Goal: Task Accomplishment & Management: Complete application form

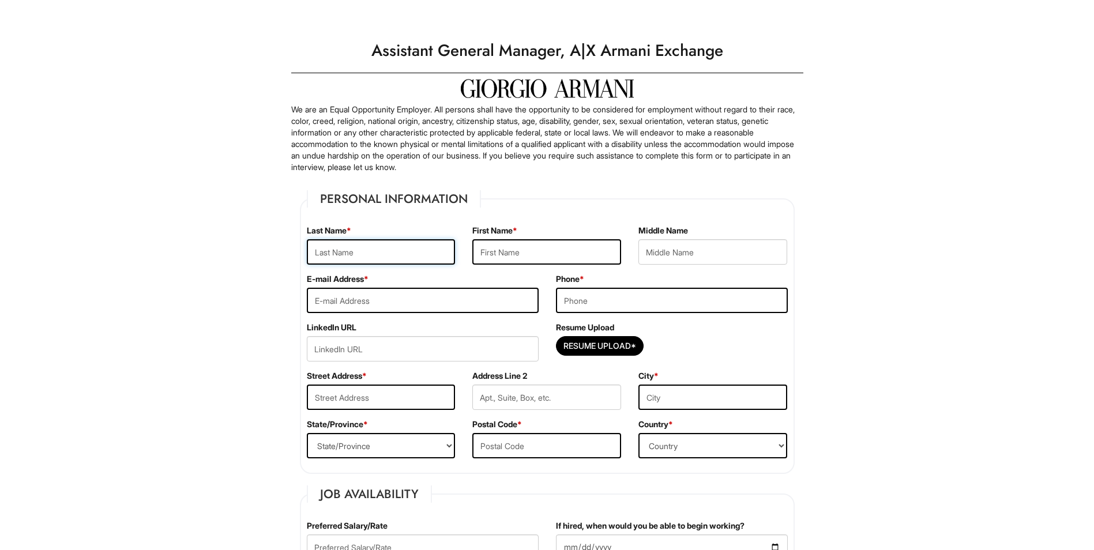
drag, startPoint x: 0, startPoint y: 0, endPoint x: 373, endPoint y: 254, distance: 451.7
click at [373, 254] on input "text" at bounding box center [381, 251] width 149 height 25
type input "[PERSON_NAME]"
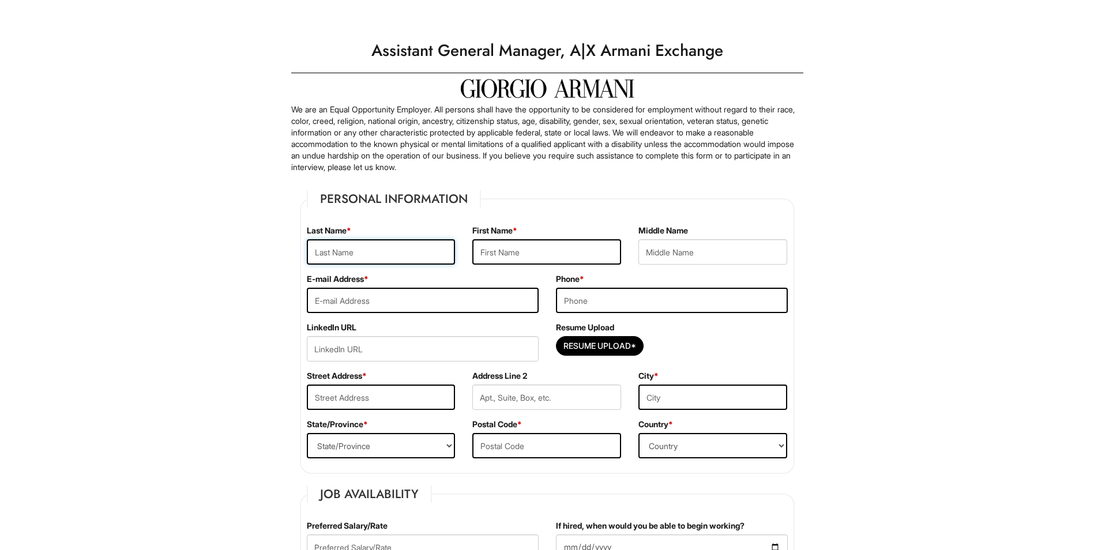
type input "[EMAIL_ADDRESS][DOMAIN_NAME]"
type input "3177757127"
type input "10614 DEMILO PL APT 207"
type input "[GEOGRAPHIC_DATA], [GEOGRAPHIC_DATA], [GEOGRAPHIC_DATA]"
select select "FL"
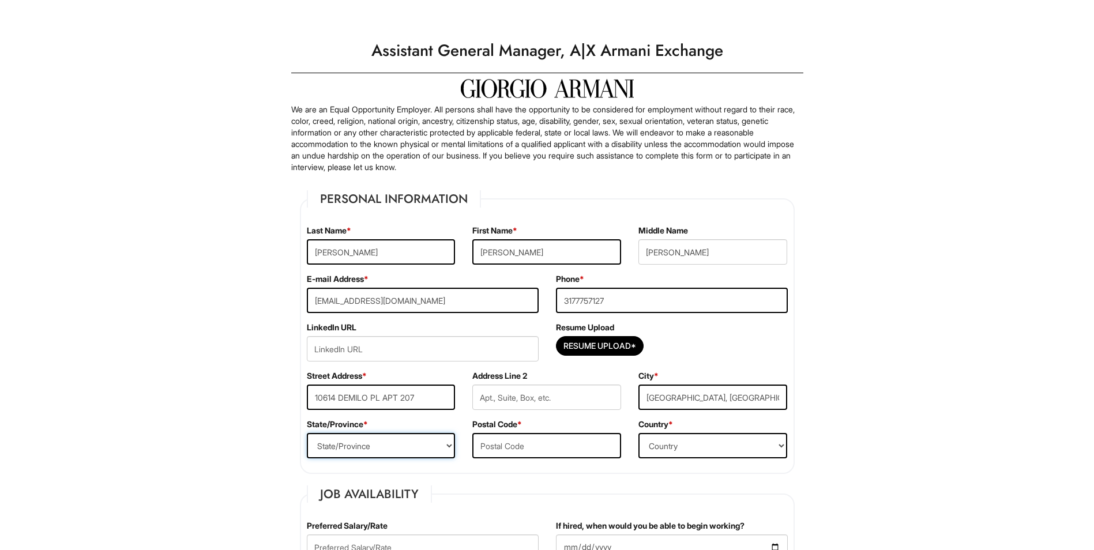
type input "32836"
select select "[GEOGRAPHIC_DATA]"
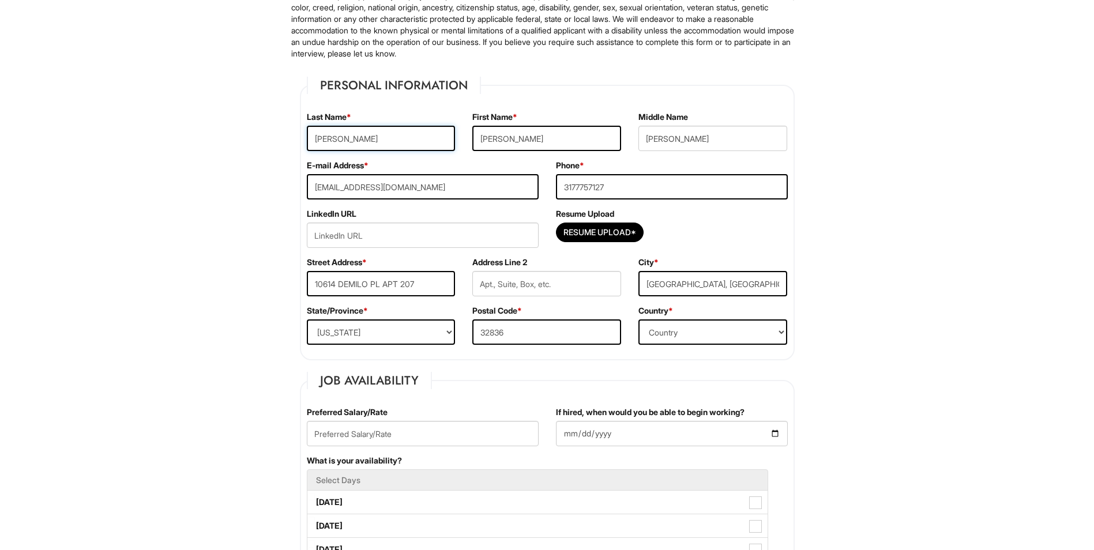
scroll to position [115, 0]
drag, startPoint x: 436, startPoint y: 283, endPoint x: 288, endPoint y: 288, distance: 147.2
type input "[STREET_ADDRESS]"
click at [440, 310] on div "State/Province * State/Province [US_STATE] [US_STATE] [US_STATE] [US_STATE] [US…" at bounding box center [381, 327] width 166 height 48
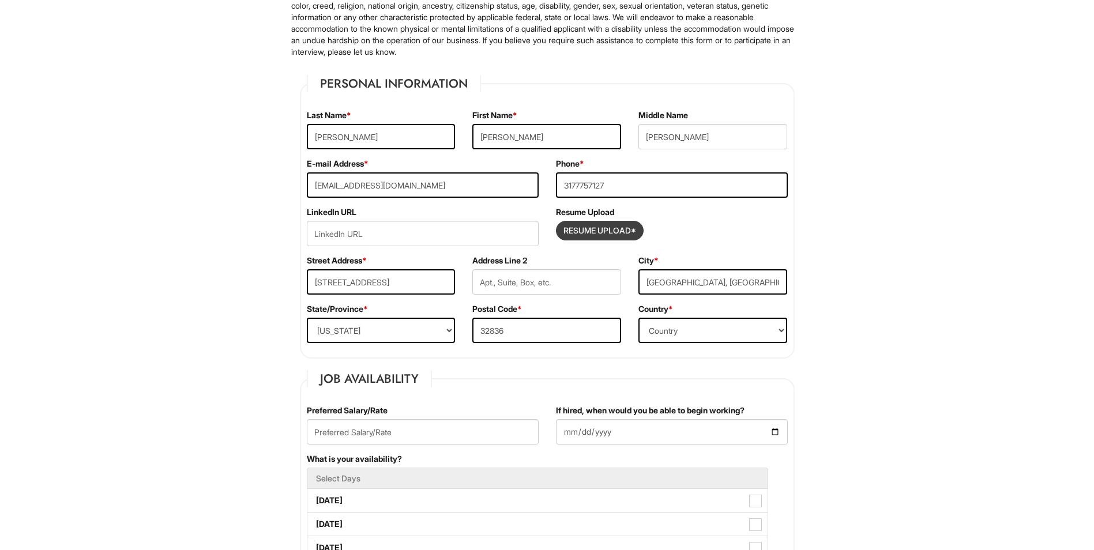
click at [561, 223] on input "Resume Upload*" at bounding box center [600, 231] width 87 height 18
click at [580, 229] on input "Resume Upload*" at bounding box center [600, 231] width 87 height 18
type input "C:\fakepath\[PERSON_NAME].pdf"
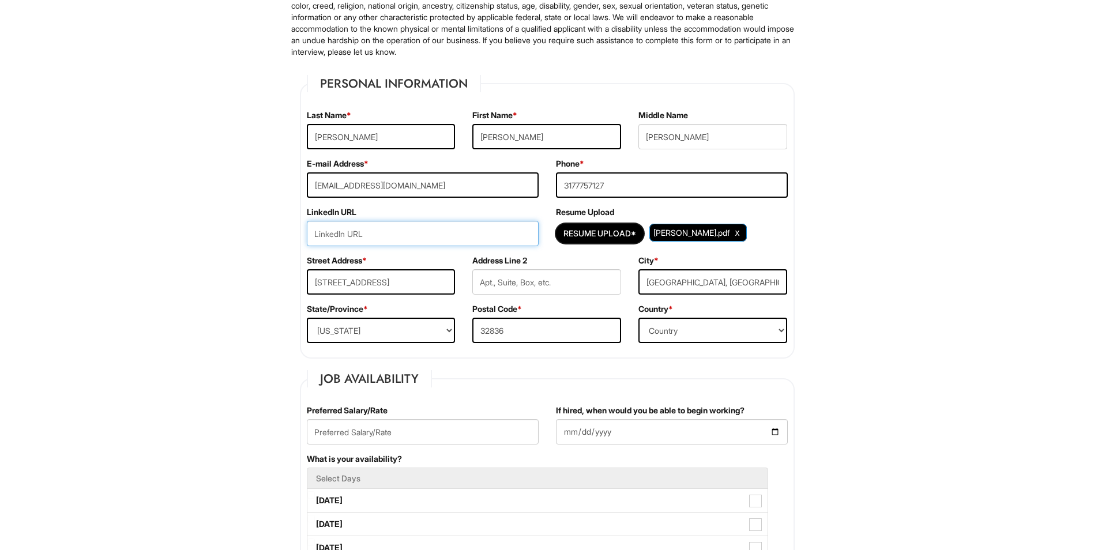
click at [432, 235] on input "url" at bounding box center [423, 233] width 232 height 25
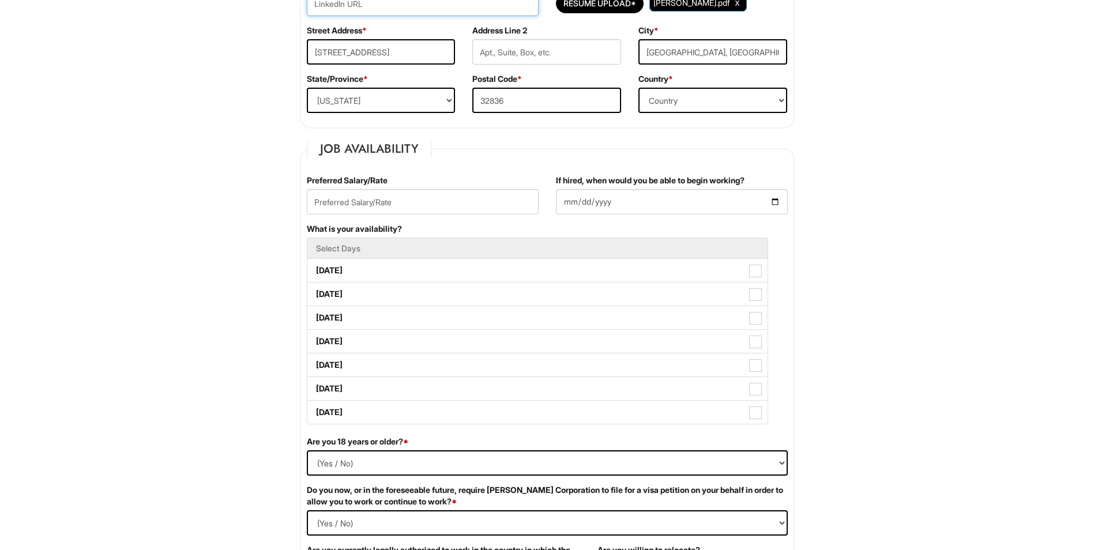
scroll to position [346, 0]
click at [423, 208] on input "text" at bounding box center [423, 201] width 232 height 25
type input "63000"
click at [782, 199] on input "If hired, when would you be able to begin working?" at bounding box center [672, 201] width 232 height 25
click at [776, 200] on input "If hired, when would you be able to begin working?" at bounding box center [672, 201] width 232 height 25
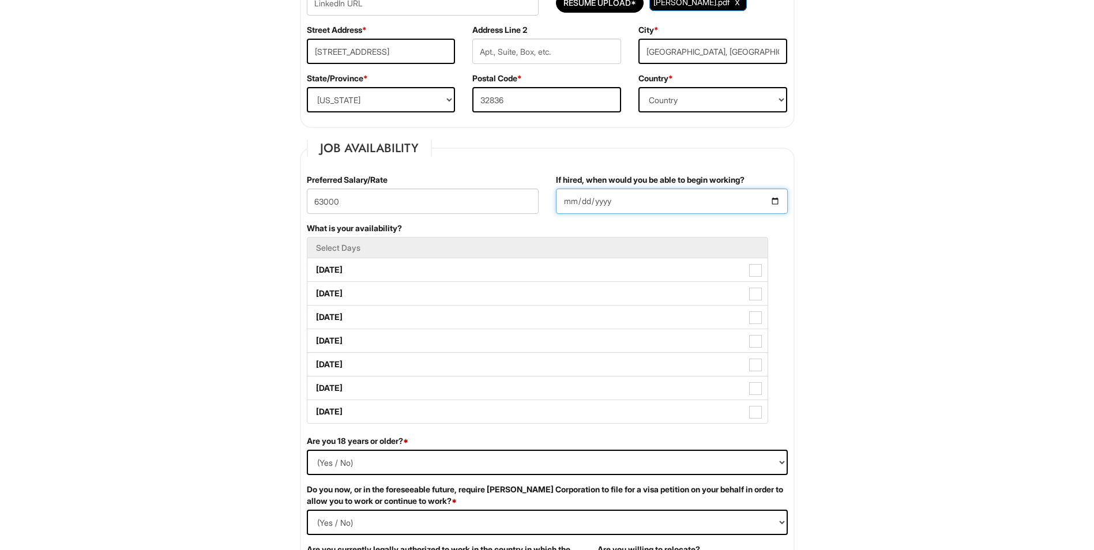
type input "[DATE]"
click at [454, 247] on h5 "Select Days" at bounding box center [537, 247] width 443 height 9
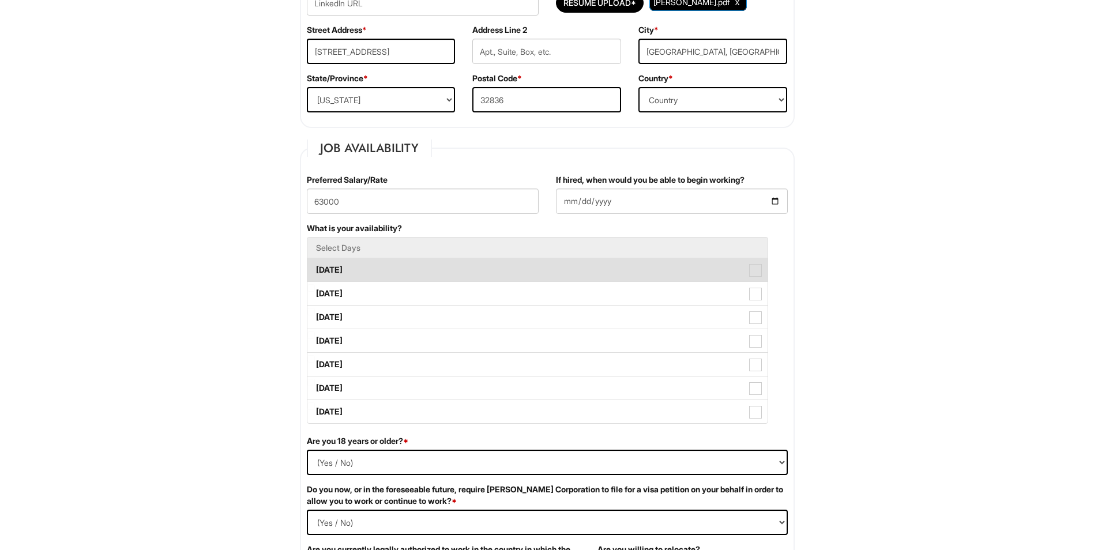
click at [433, 276] on label "[DATE]" at bounding box center [537, 269] width 460 height 23
click at [315, 268] on Available_Monday "[DATE]" at bounding box center [310, 264] width 7 height 7
checkbox Available_Monday "true"
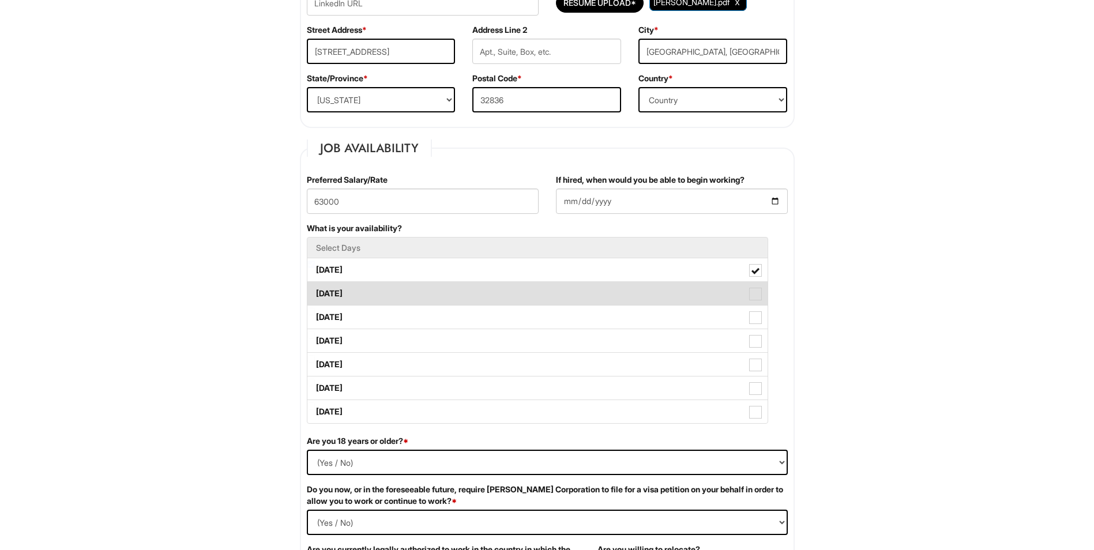
click at [432, 297] on label "[DATE]" at bounding box center [537, 293] width 460 height 23
click at [315, 292] on Available_Tuesday "[DATE]" at bounding box center [310, 287] width 7 height 7
checkbox Available_Tuesday "true"
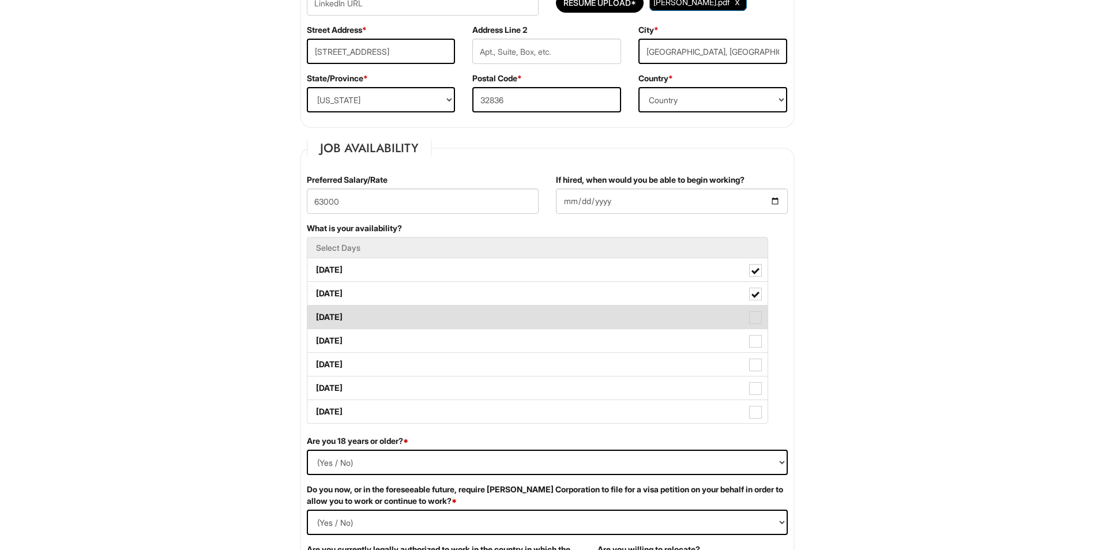
click at [411, 321] on label "[DATE]" at bounding box center [537, 317] width 460 height 23
click at [315, 316] on Available_Wednesday "[DATE]" at bounding box center [310, 311] width 7 height 7
checkbox Available_Wednesday "true"
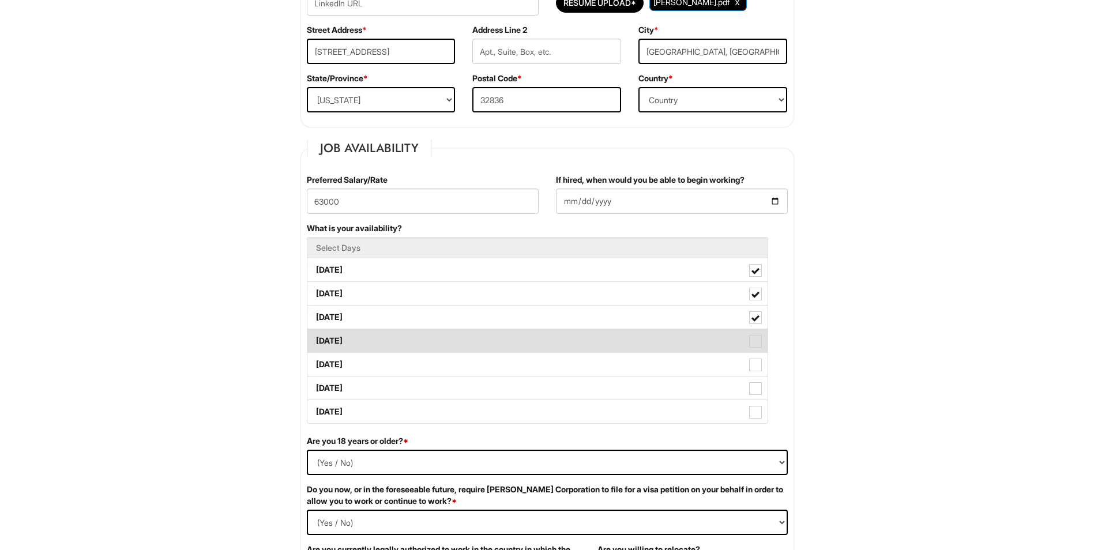
click at [392, 344] on label "[DATE]" at bounding box center [537, 340] width 460 height 23
click at [315, 339] on Available_Thursday "[DATE]" at bounding box center [310, 335] width 7 height 7
checkbox Available_Thursday "true"
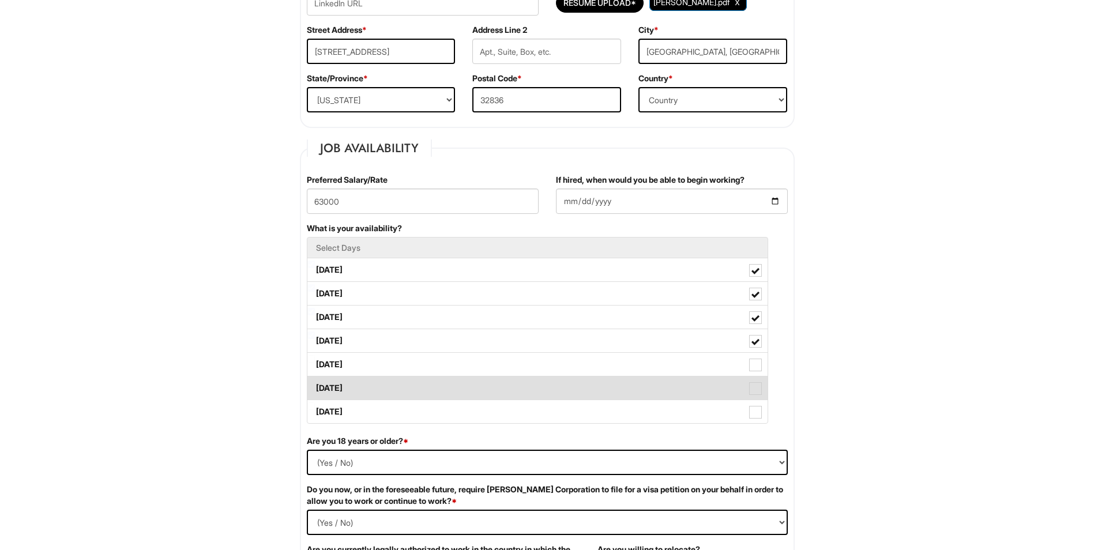
drag, startPoint x: 377, startPoint y: 370, endPoint x: 358, endPoint y: 395, distance: 31.7
click at [377, 370] on label "[DATE]" at bounding box center [537, 364] width 460 height 23
click at [315, 363] on Available_Friday "[DATE]" at bounding box center [310, 358] width 7 height 7
checkbox Available_Friday "true"
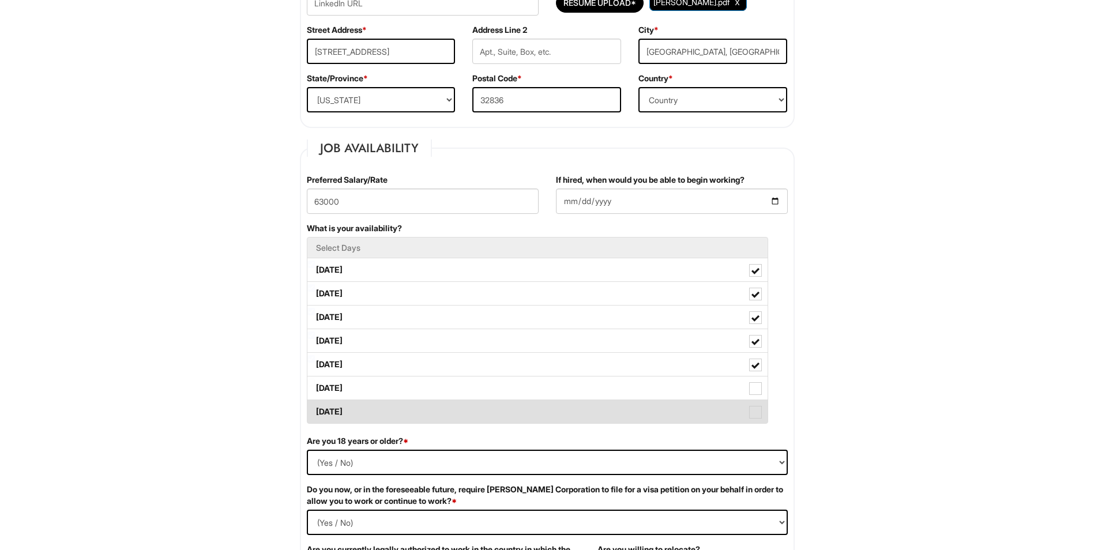
click at [354, 401] on label "[DATE]" at bounding box center [537, 411] width 460 height 23
click at [315, 403] on Available_Sunday "[DATE]" at bounding box center [310, 406] width 7 height 7
checkbox Available_Sunday "true"
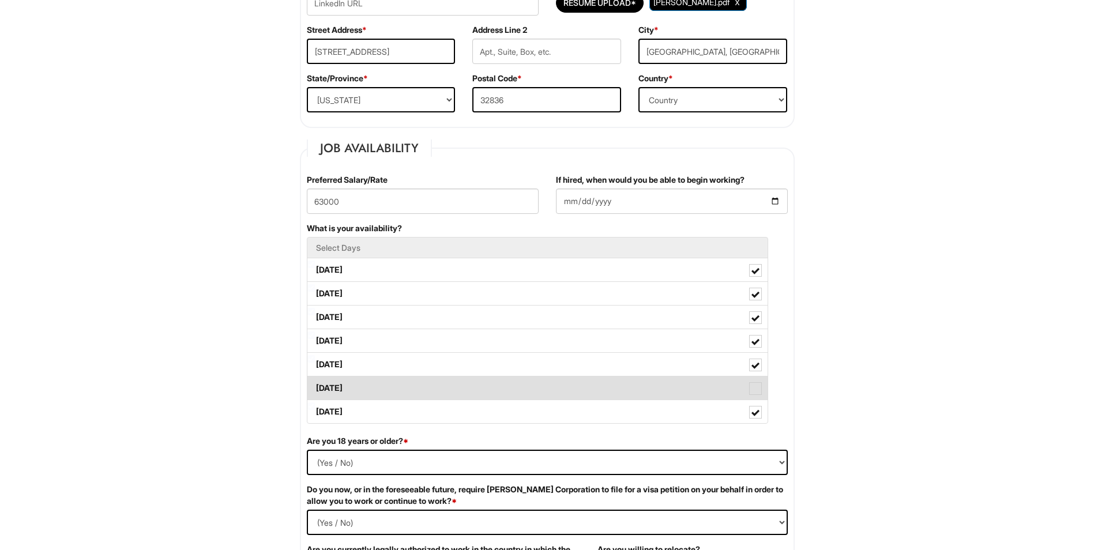
click at [381, 387] on label "[DATE]" at bounding box center [537, 388] width 460 height 23
click at [315, 386] on Available_Saturday "[DATE]" at bounding box center [310, 382] width 7 height 7
checkbox Available_Saturday "true"
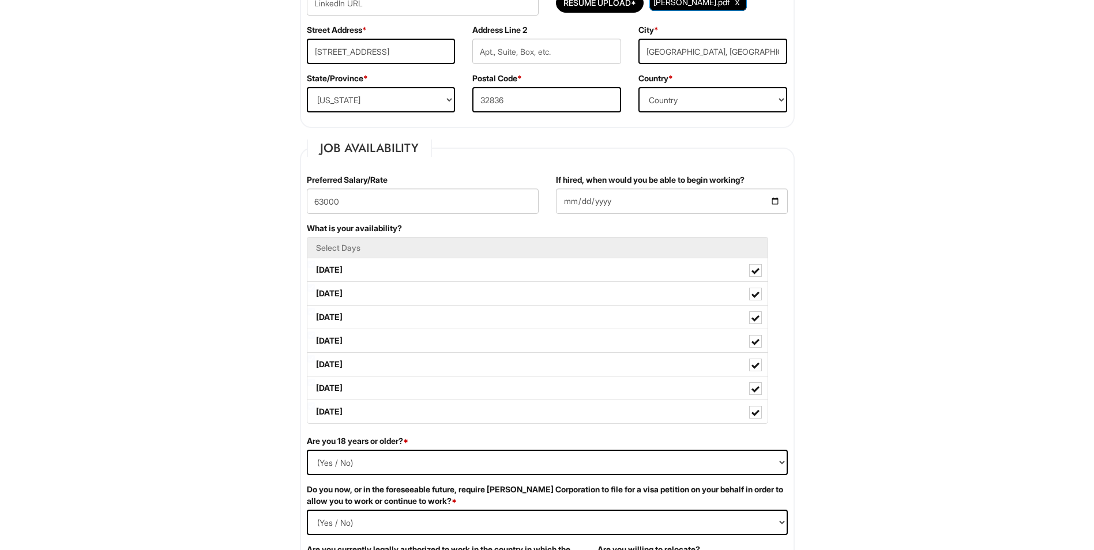
click at [368, 240] on li "Select Days" at bounding box center [537, 247] width 461 height 21
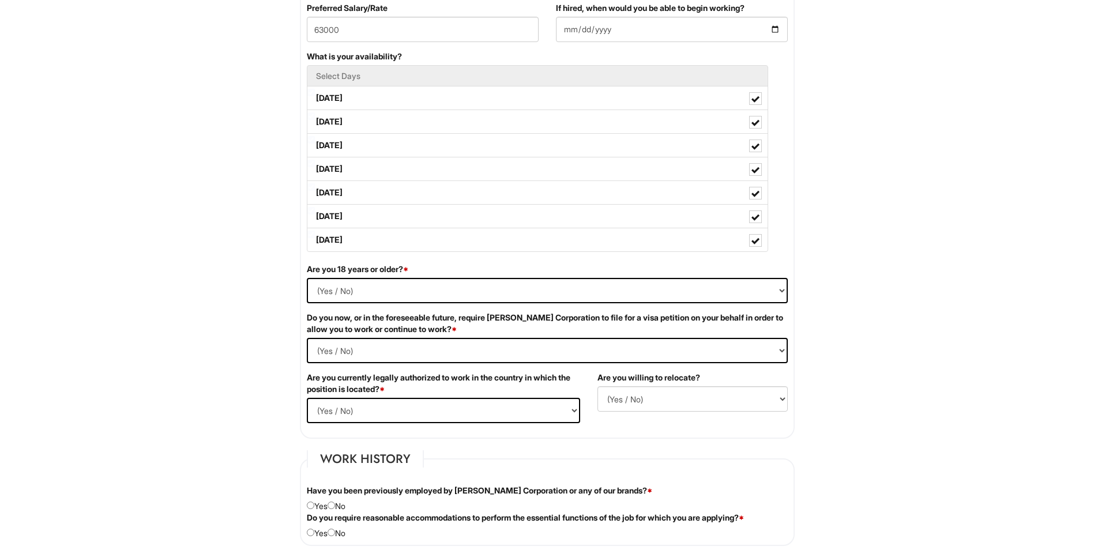
scroll to position [519, 0]
click at [362, 290] on select "(Yes / No) Yes No" at bounding box center [547, 289] width 481 height 25
select select "Yes"
click at [307, 277] on select "(Yes / No) Yes No" at bounding box center [547, 289] width 481 height 25
click at [343, 357] on Required "(Yes / No) Yes No" at bounding box center [547, 349] width 481 height 25
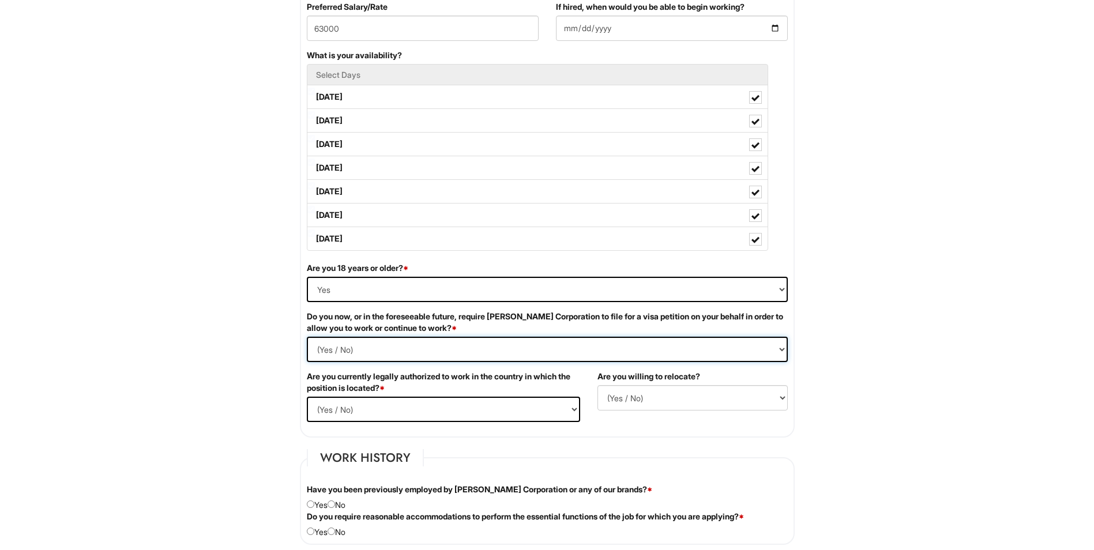
select Required "No"
click at [307, 337] on Required "(Yes / No) Yes No" at bounding box center [547, 349] width 481 height 25
click at [356, 410] on select "(Yes / No) Yes No" at bounding box center [443, 409] width 273 height 25
select select "Yes"
click at [307, 397] on select "(Yes / No) Yes No" at bounding box center [443, 409] width 273 height 25
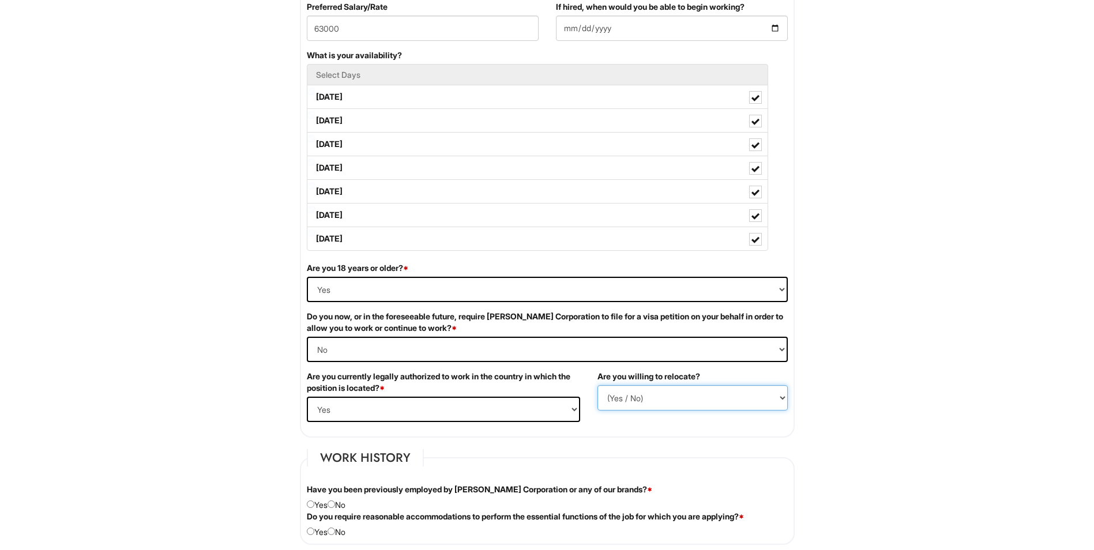
click at [735, 400] on select "(Yes / No) No Yes" at bounding box center [693, 397] width 190 height 25
select select "Y"
click at [598, 385] on select "(Yes / No) No Yes" at bounding box center [693, 397] width 190 height 25
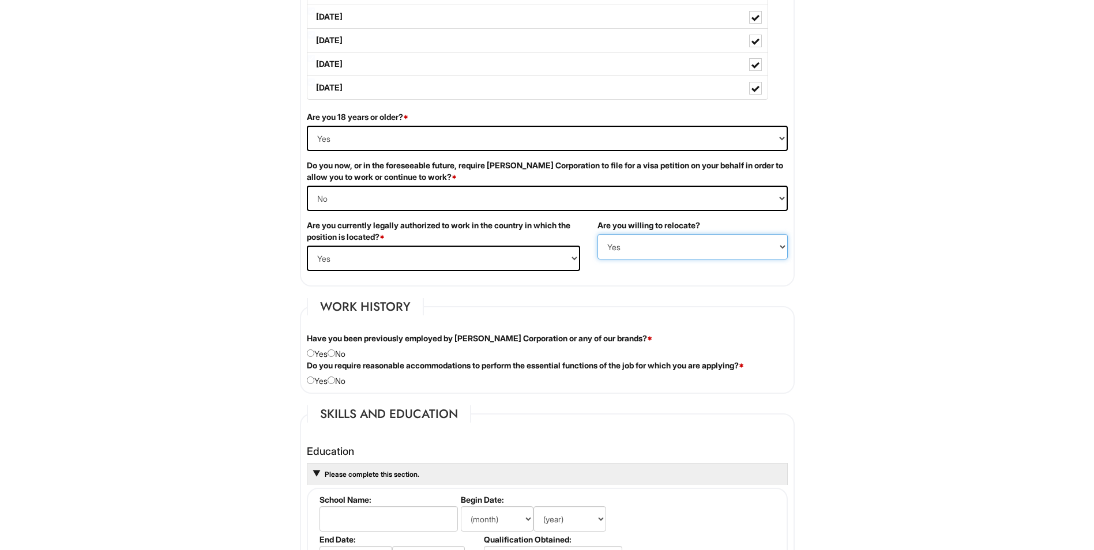
scroll to position [692, 0]
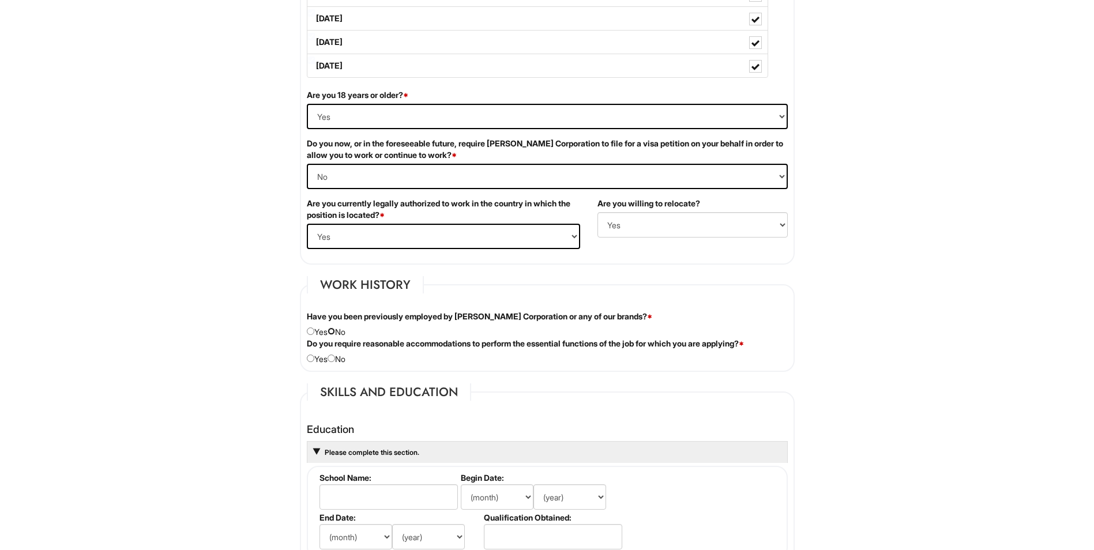
click at [332, 331] on input "radio" at bounding box center [331, 331] width 7 height 7
radio input "true"
click at [335, 359] on input "radio" at bounding box center [331, 358] width 7 height 7
radio input "true"
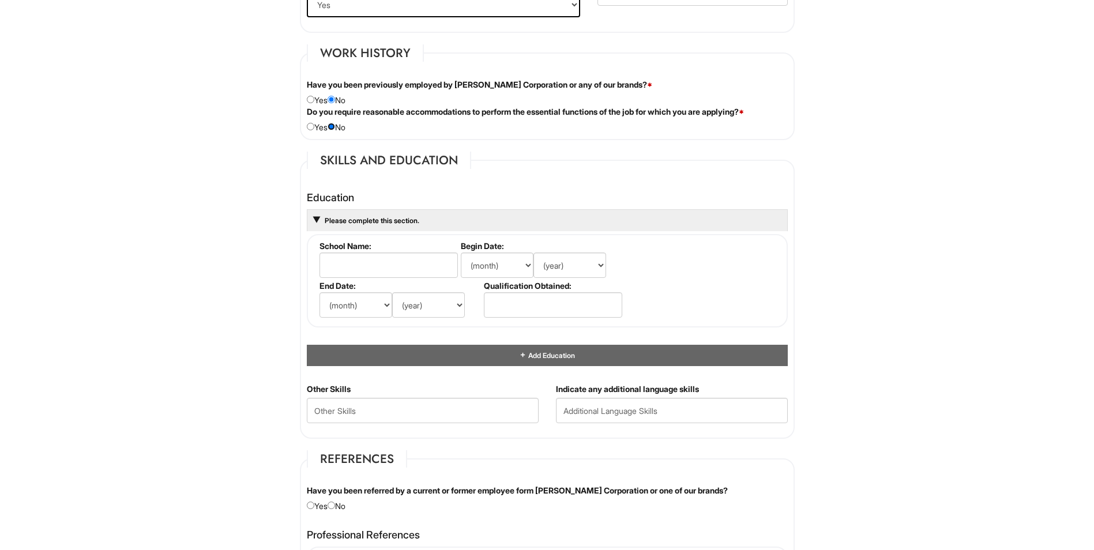
scroll to position [923, 0]
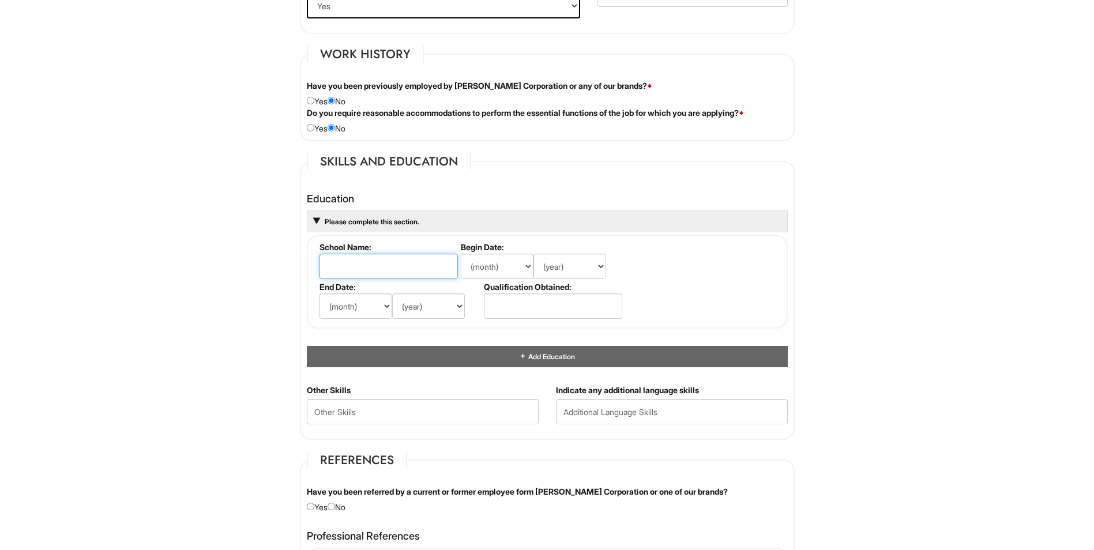
click at [363, 265] on input "text" at bounding box center [389, 266] width 138 height 25
type input "[GEOGRAPHIC_DATA][US_STATE]"
click at [476, 264] on select "(month) Jan Feb Mar Apr May Jun [DATE] Aug Sep Oct Nov Dec" at bounding box center [497, 266] width 73 height 25
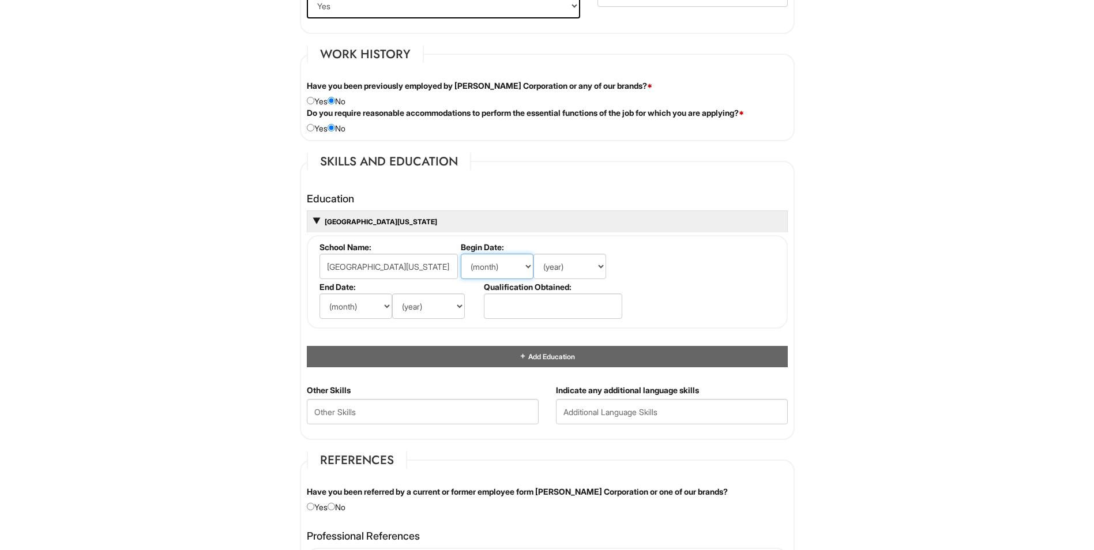
select select "5"
click at [461, 254] on select "(month) Jan Feb Mar Apr May Jun [DATE] Aug Sep Oct Nov Dec" at bounding box center [497, 266] width 73 height 25
click at [579, 269] on select "(year) 2029 2028 2027 2026 2025 2024 2023 2022 2021 2020 2019 2018 2017 2016 20…" at bounding box center [570, 266] width 73 height 25
select select "2023"
click at [534, 254] on select "(year) 2029 2028 2027 2026 2025 2024 2023 2022 2021 2020 2019 2018 2017 2016 20…" at bounding box center [570, 266] width 73 height 25
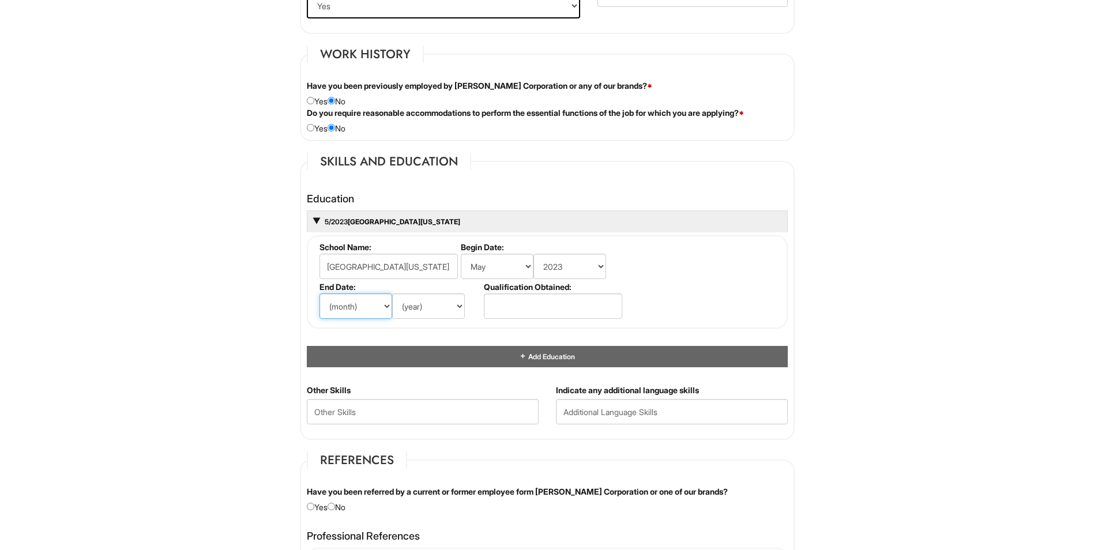
click at [366, 310] on select "(month) Jan Feb Mar Apr May Jun [DATE] Aug Sep Oct Nov Dec" at bounding box center [356, 306] width 73 height 25
click at [557, 295] on input "text" at bounding box center [553, 306] width 138 height 25
type input "Bachelors"
click at [342, 310] on select "(month) Jan Feb Mar Apr May Jun [DATE] Aug Sep Oct Nov Dec" at bounding box center [356, 306] width 73 height 25
select select "5"
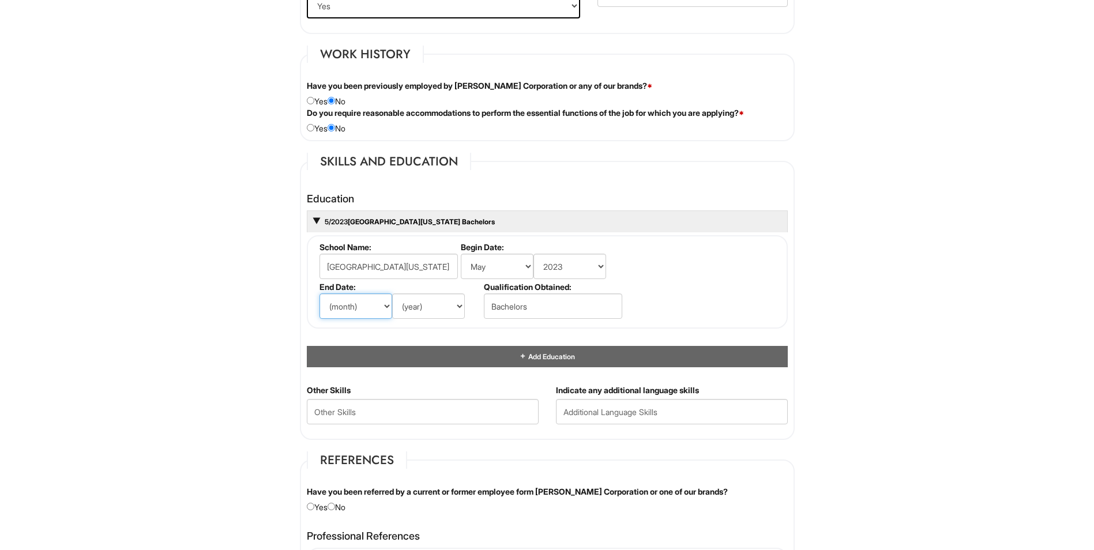
click at [320, 294] on select "(month) Jan Feb Mar Apr May Jun [DATE] Aug Sep Oct Nov Dec" at bounding box center [356, 306] width 73 height 25
click at [428, 299] on select "(year) 2029 2028 2027 2026 2025 2024 2023 2022 2021 2020 2019 2018 2017 2016 20…" at bounding box center [428, 306] width 73 height 25
select select "2027"
click at [392, 294] on select "(year) 2029 2028 2027 2026 2025 2024 2023 2022 2021 2020 2019 2018 2017 2016 20…" at bounding box center [428, 306] width 73 height 25
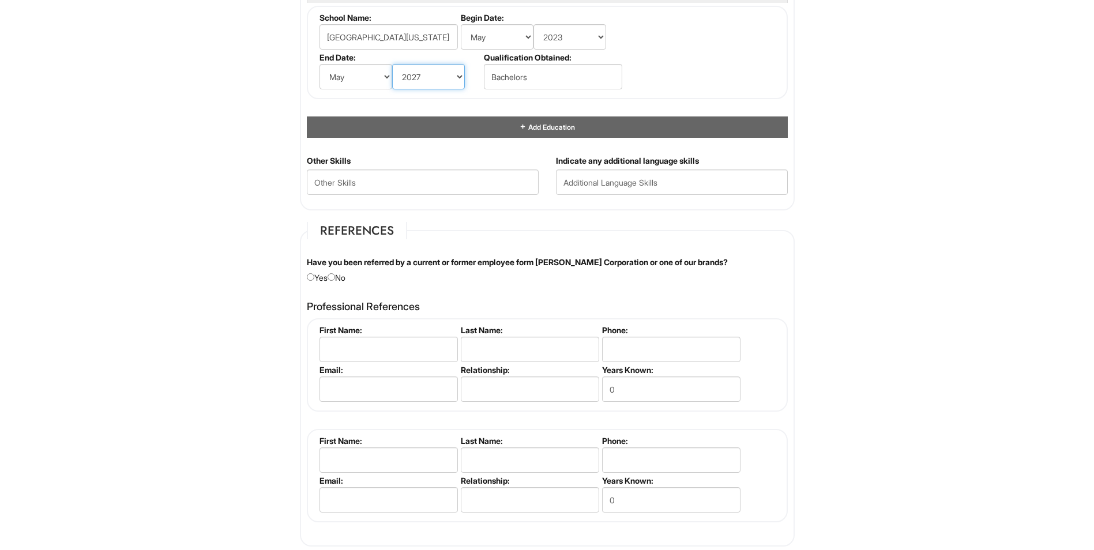
scroll to position [1154, 0]
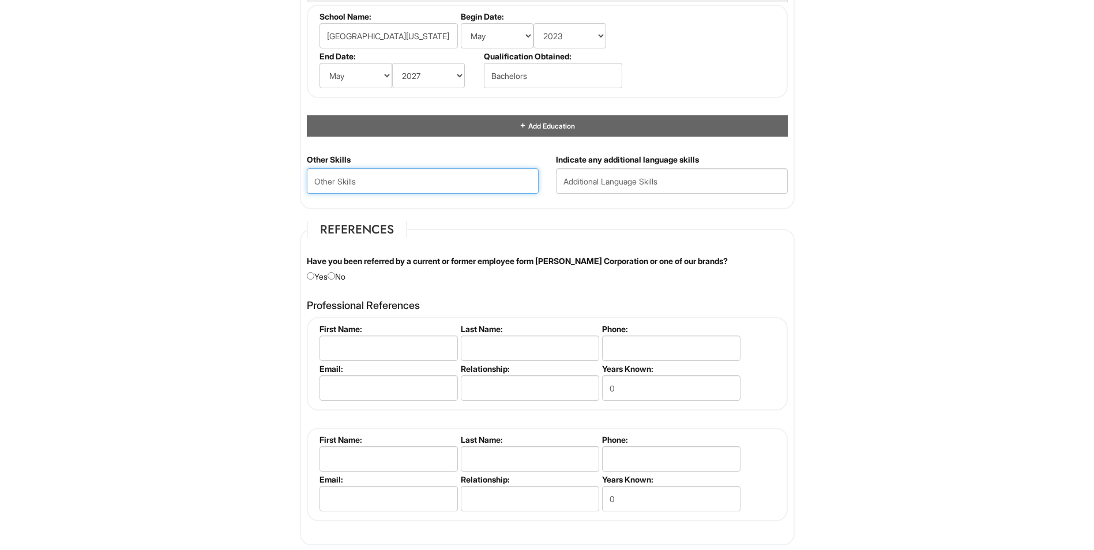
click at [404, 182] on Skills "text" at bounding box center [423, 180] width 232 height 25
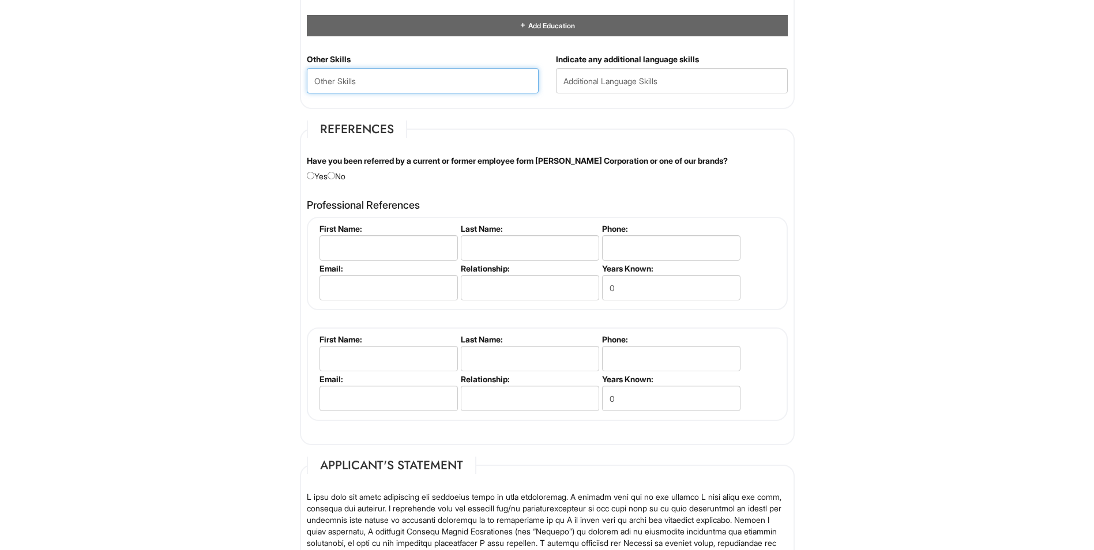
scroll to position [1269, 0]
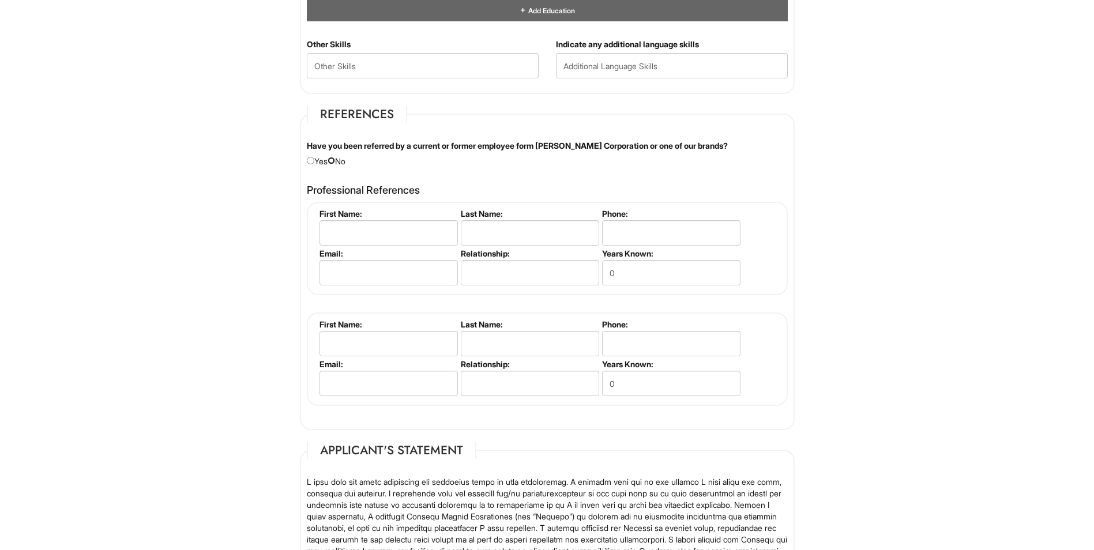
click at [335, 160] on input "radio" at bounding box center [331, 160] width 7 height 7
radio input "true"
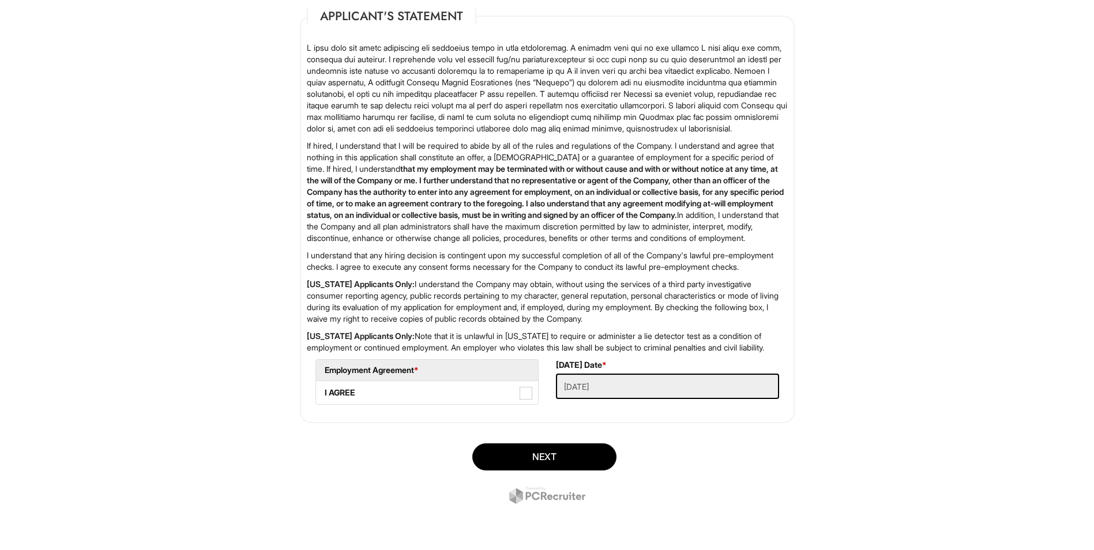
scroll to position [1750, 0]
click at [514, 388] on label "I AGREE" at bounding box center [427, 392] width 222 height 23
click at [324, 388] on AGREE "I AGREE" at bounding box center [319, 387] width 7 height 7
checkbox AGREE "true"
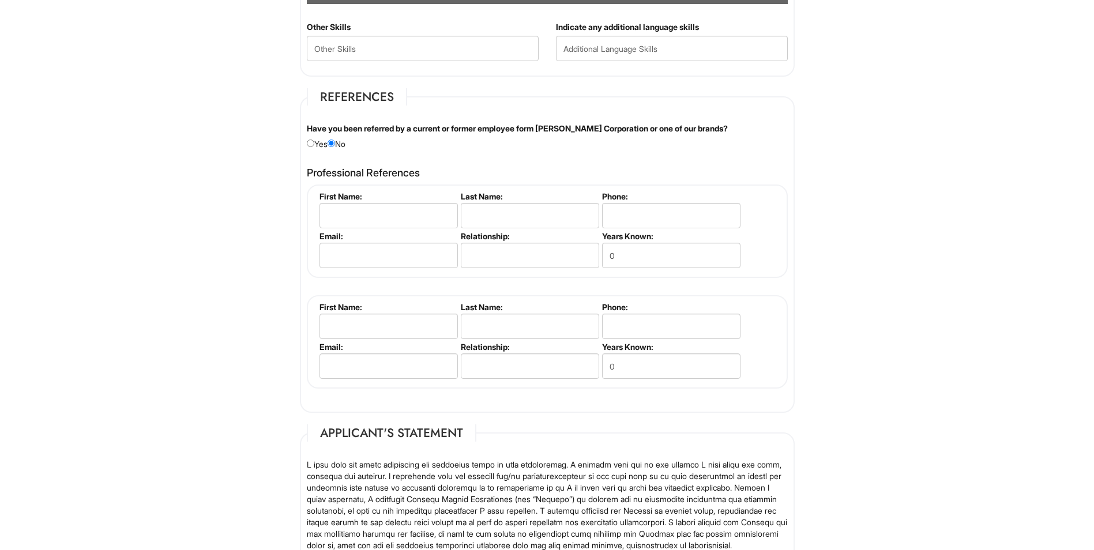
scroll to position [1288, 0]
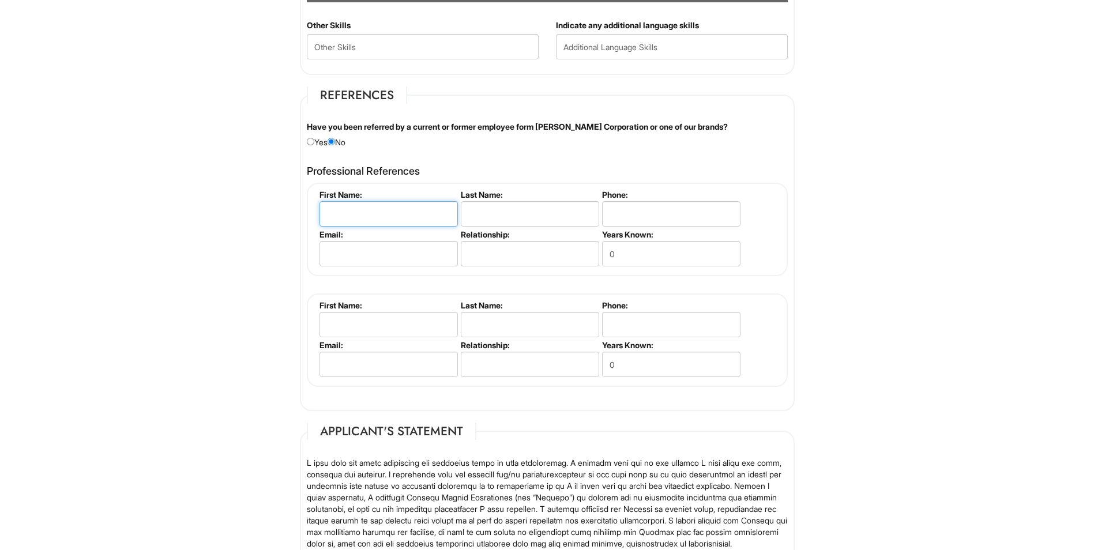
click at [391, 209] on input "text" at bounding box center [389, 213] width 138 height 25
type input "[PERSON_NAME]"
type input "Argent"
click at [625, 215] on input "tel" at bounding box center [671, 213] width 138 height 25
click at [470, 271] on fieldset "First Name: Kali Last Name: Argent Phone: Email: Relationship: Years Known: 0" at bounding box center [547, 229] width 481 height 93
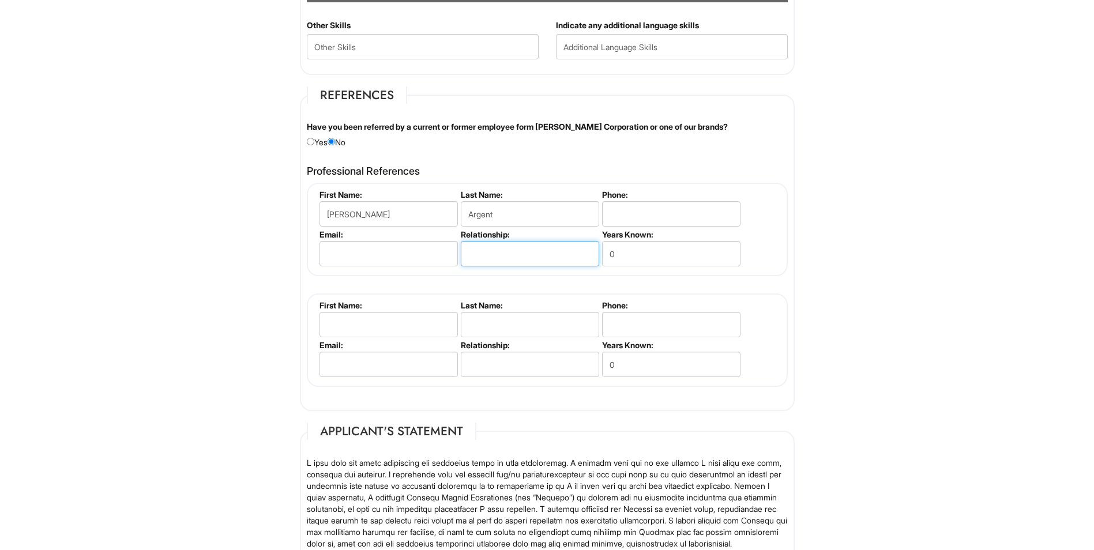
click at [482, 262] on input "text" at bounding box center [530, 253] width 138 height 25
type input "Boss"
drag, startPoint x: 645, startPoint y: 258, endPoint x: 598, endPoint y: 267, distance: 48.1
click at [598, 190] on ul "First Name: Kali Last Name: Argent Phone: Email: Relationship: Boss Years Known…" at bounding box center [549, 190] width 464 height 0
click at [644, 204] on input "tel" at bounding box center [671, 213] width 138 height 25
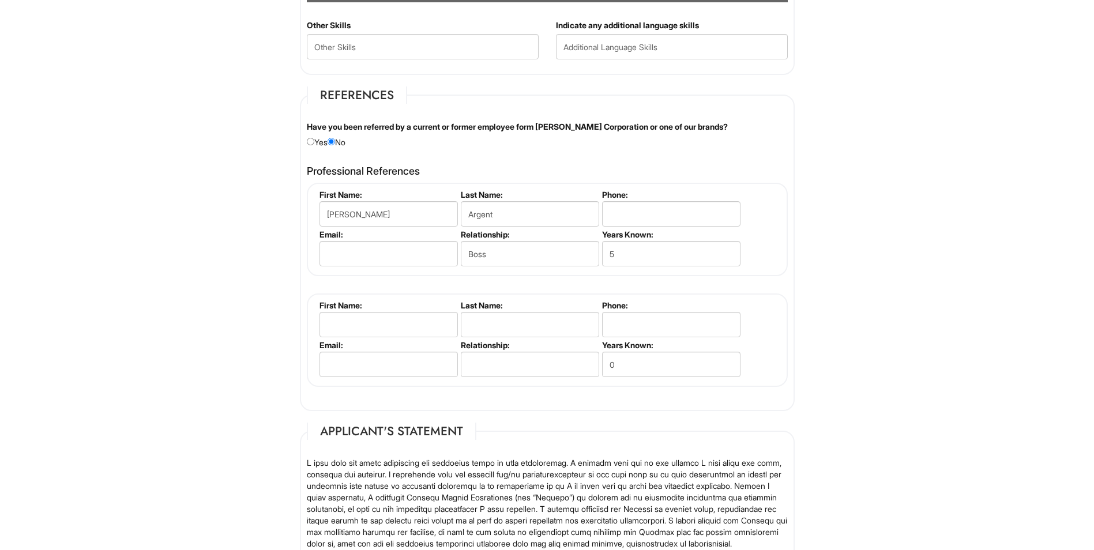
click at [664, 168] on h4 "Professional References" at bounding box center [547, 172] width 481 height 12
drag, startPoint x: 627, startPoint y: 249, endPoint x: 610, endPoint y: 255, distance: 18.2
click at [610, 255] on input "5" at bounding box center [671, 253] width 138 height 25
type input "2"
click at [621, 217] on input "tel" at bounding box center [671, 213] width 138 height 25
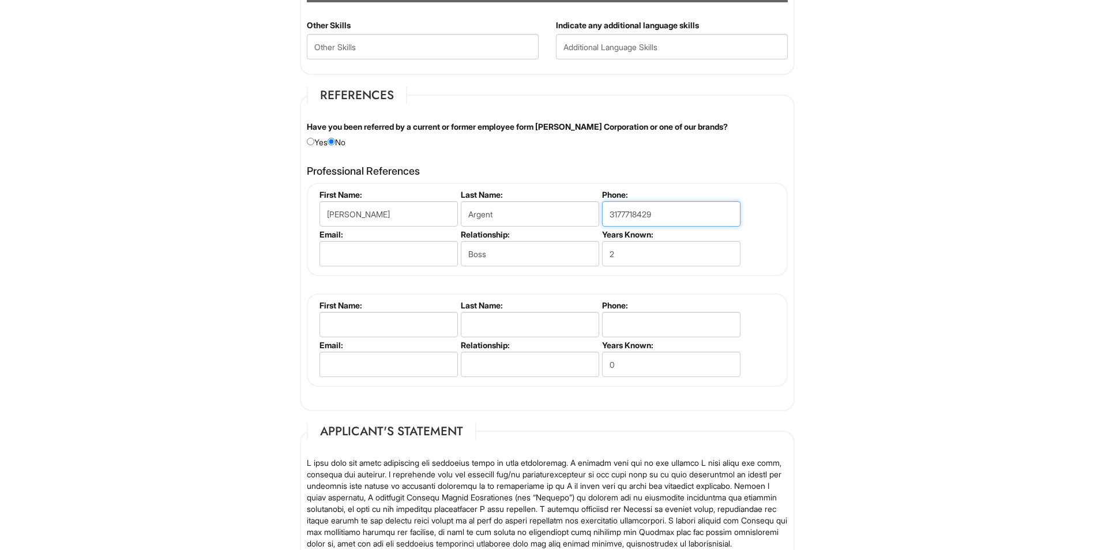
type input "3177718429"
click at [621, 165] on div "Professional References Kali Argent First Name: Kali Last Name: Argent Phone: […" at bounding box center [547, 282] width 498 height 245
drag, startPoint x: 666, startPoint y: 219, endPoint x: 485, endPoint y: 209, distance: 181.4
click at [485, 190] on ul "First Name: Kali Last Name: Argent Phone: [PHONE_NUMBER] Email: Relationship: B…" at bounding box center [549, 190] width 464 height 0
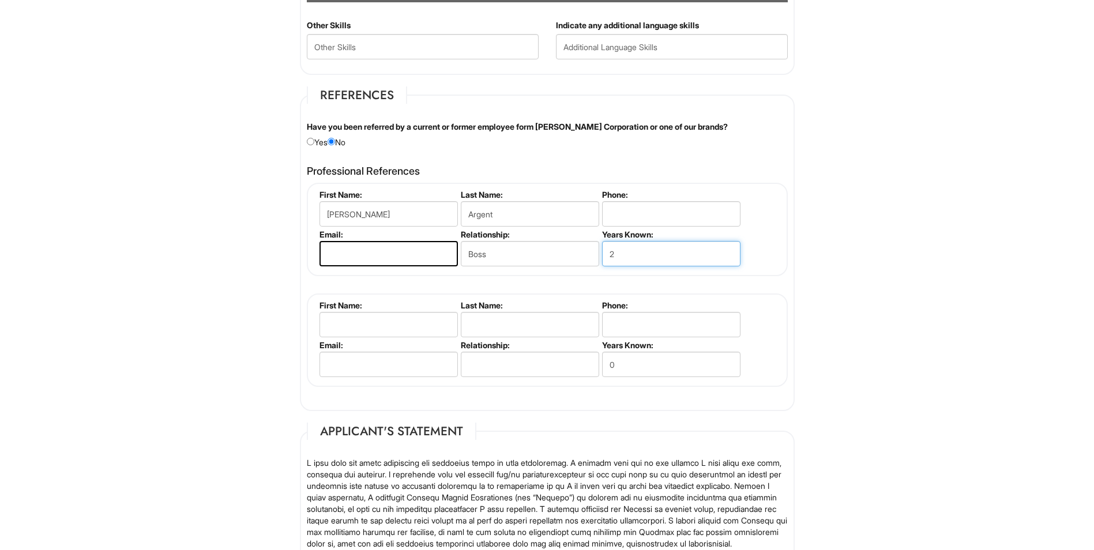
drag, startPoint x: 661, startPoint y: 254, endPoint x: 550, endPoint y: 257, distance: 110.8
click at [550, 190] on ul "First Name: Kali Last Name: Argent Phone: Email: Relationship: Boss Years Known…" at bounding box center [549, 190] width 464 height 0
drag, startPoint x: 516, startPoint y: 211, endPoint x: 327, endPoint y: 202, distance: 188.9
click at [321, 190] on ul "First Name: Kali Last Name: Argent Phone: Email: Relationship: Boss Years Known:" at bounding box center [549, 190] width 464 height 0
drag, startPoint x: 359, startPoint y: 220, endPoint x: 271, endPoint y: 212, distance: 88.6
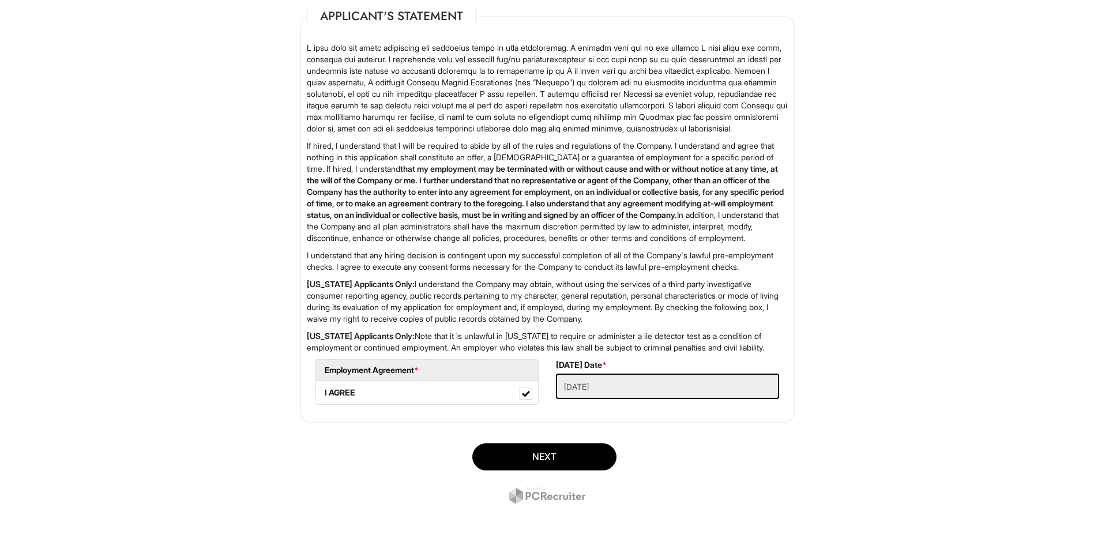
scroll to position [1750, 0]
click at [521, 445] on button "Next" at bounding box center [544, 457] width 144 height 27
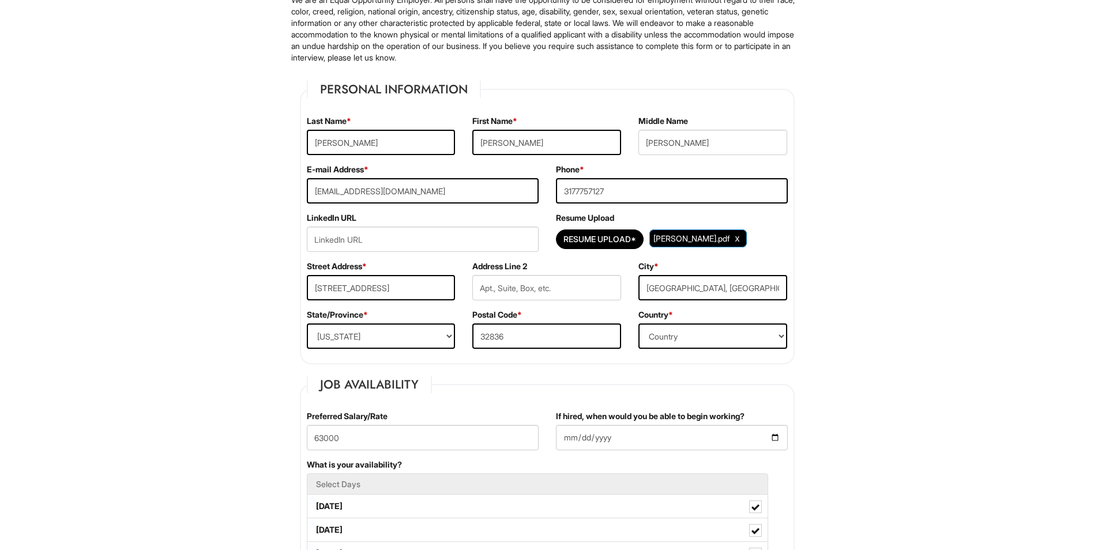
scroll to position [186, 0]
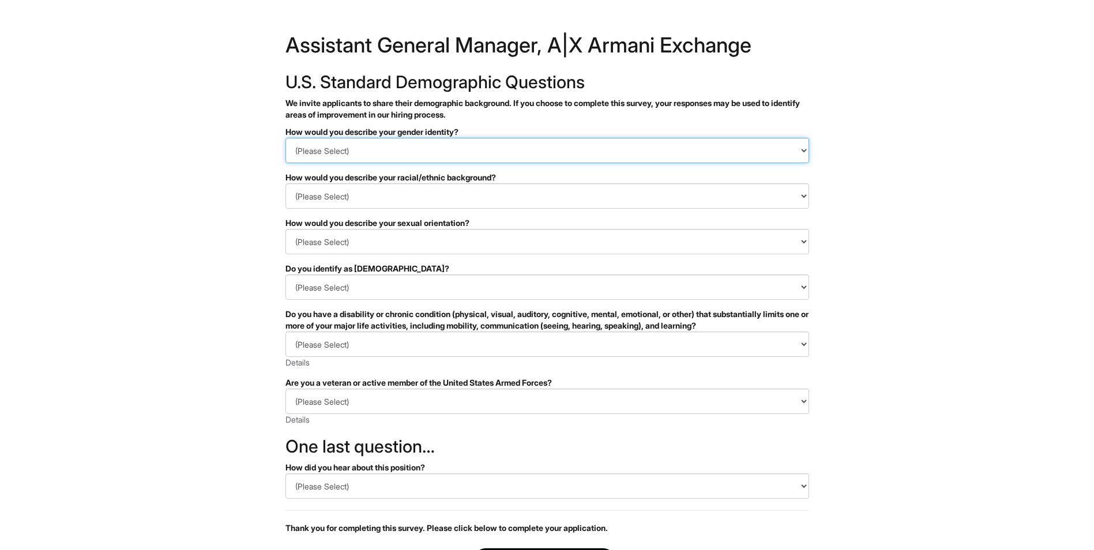
click at [477, 155] on select "(Please Select) Man Woman Non-binary I prefer to self-describe I don't wish to …" at bounding box center [548, 150] width 524 height 25
select select "Man"
click at [286, 138] on select "(Please Select) Man Woman Non-binary I prefer to self-describe I don't wish to …" at bounding box center [548, 150] width 524 height 25
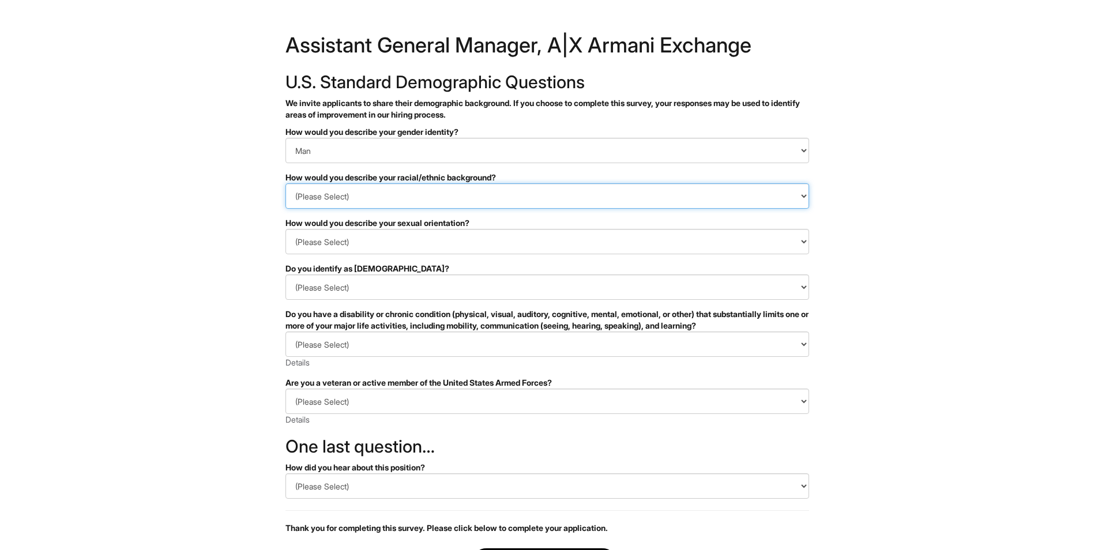
click at [434, 189] on select "(Please Select) Black or of African descent East Asian Hispanic, Latinx or of S…" at bounding box center [548, 195] width 524 height 25
select select "White or European"
click at [286, 183] on select "(Please Select) Black or of African descent East Asian Hispanic, Latinx or of S…" at bounding box center [548, 195] width 524 height 25
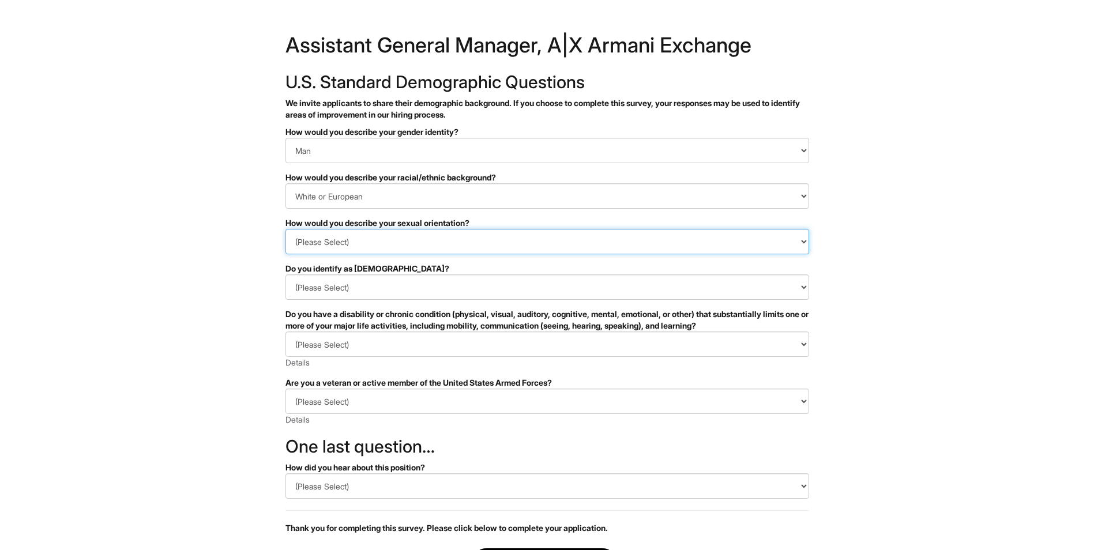
click at [383, 245] on select "(Please Select) Asexual Bisexual and/or pansexual Gay Heterosexual Lesbian Quee…" at bounding box center [548, 241] width 524 height 25
select select "Heterosexual"
click at [286, 229] on select "(Please Select) Asexual Bisexual and/or pansexual Gay Heterosexual Lesbian Quee…" at bounding box center [548, 241] width 524 height 25
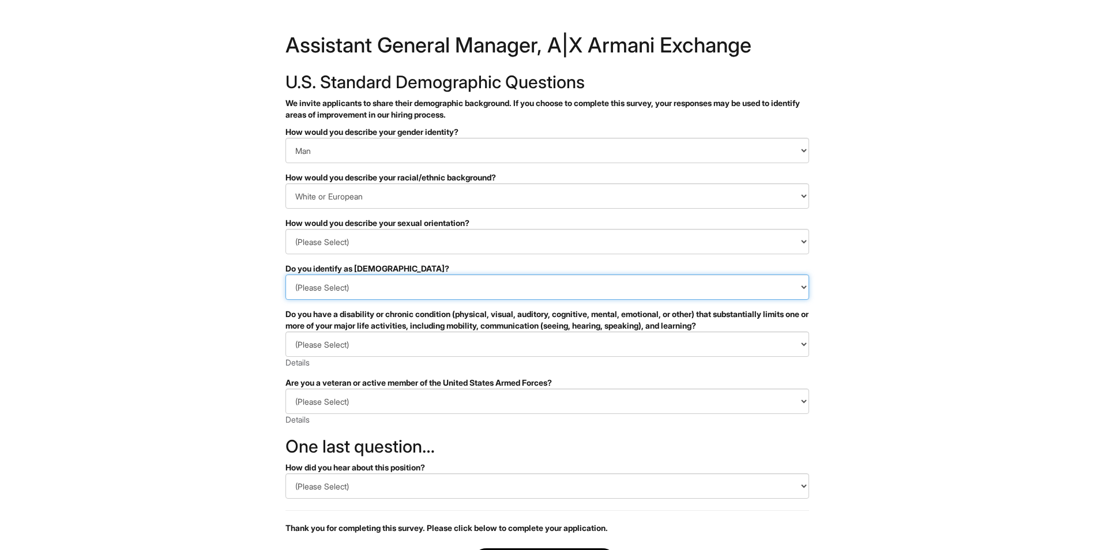
click at [385, 291] on select "(Please Select) Yes No I prefer to self-describe I don't wish to answer" at bounding box center [548, 287] width 524 height 25
select select "No"
click at [286, 275] on select "(Please Select) Yes No I prefer to self-describe I don't wish to answer" at bounding box center [548, 287] width 524 height 25
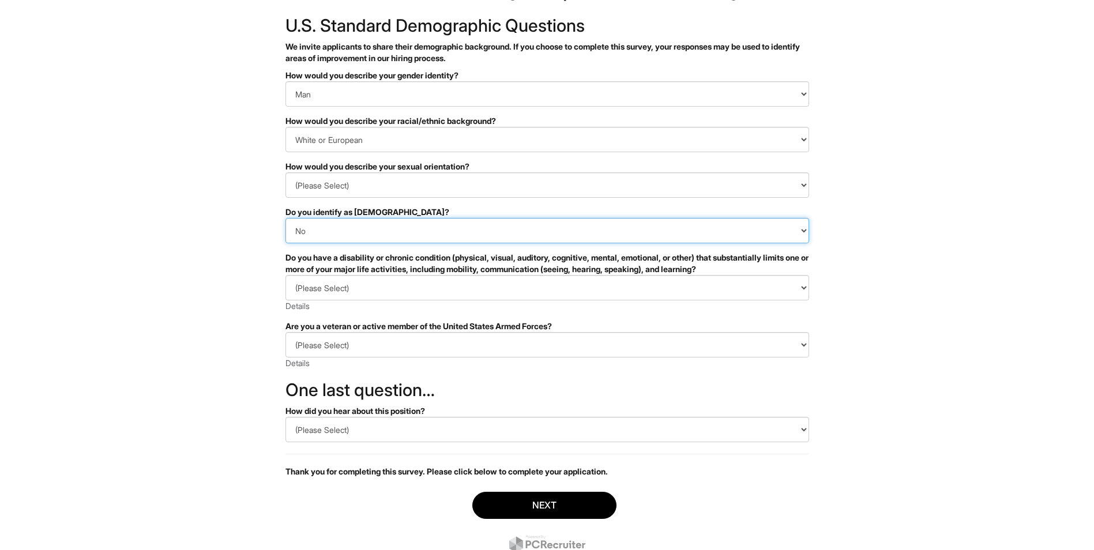
scroll to position [58, 0]
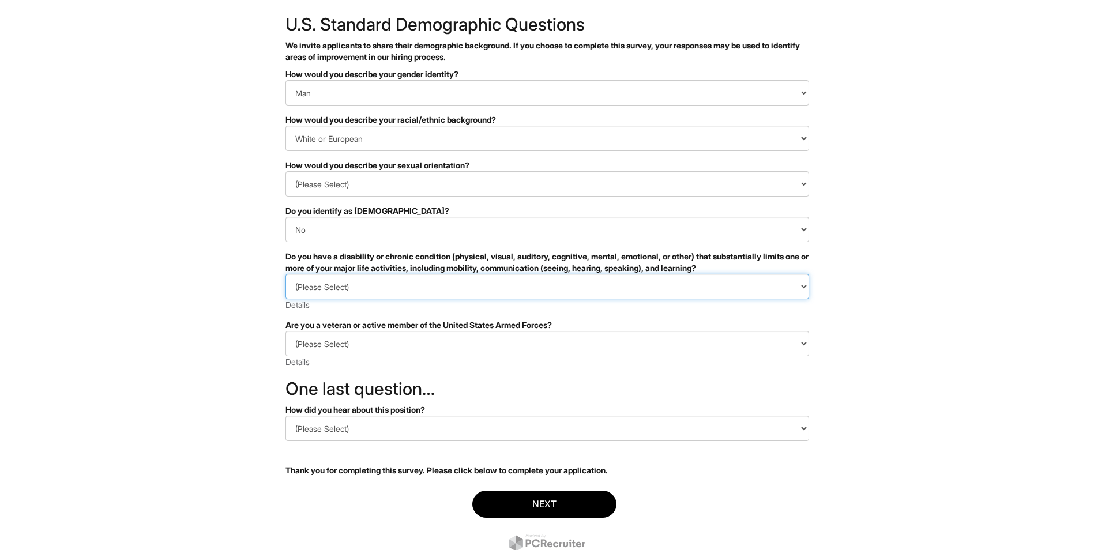
click at [371, 294] on select "(Please Select) YES, I HAVE A DISABILITY (or previously had a disability) NO, I…" at bounding box center [548, 286] width 524 height 25
select select "NO, I DON'T HAVE A DISABILITY"
click at [286, 274] on select "(Please Select) YES, I HAVE A DISABILITY (or previously had a disability) NO, I…" at bounding box center [548, 286] width 524 height 25
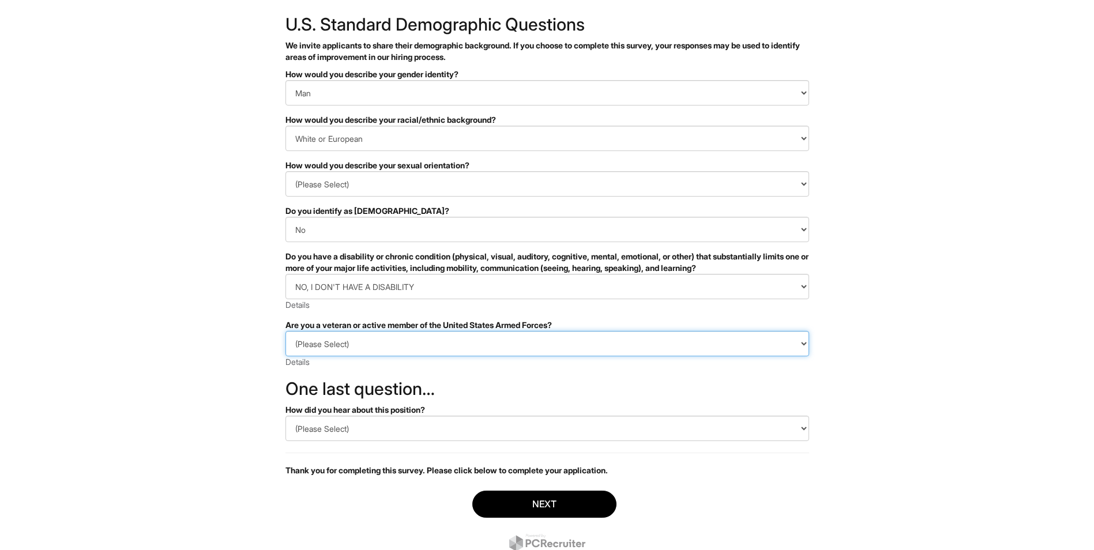
click at [339, 343] on select "(Please Select) I IDENTIFY AS ONE OR MORE OF THE CLASSIFICATIONS OF PROTECTED V…" at bounding box center [548, 343] width 524 height 25
select select "I AM NOT A PROTECTED VETERAN"
click at [286, 331] on select "(Please Select) I IDENTIFY AS ONE OR MORE OF THE CLASSIFICATIONS OF PROTECTED V…" at bounding box center [548, 343] width 524 height 25
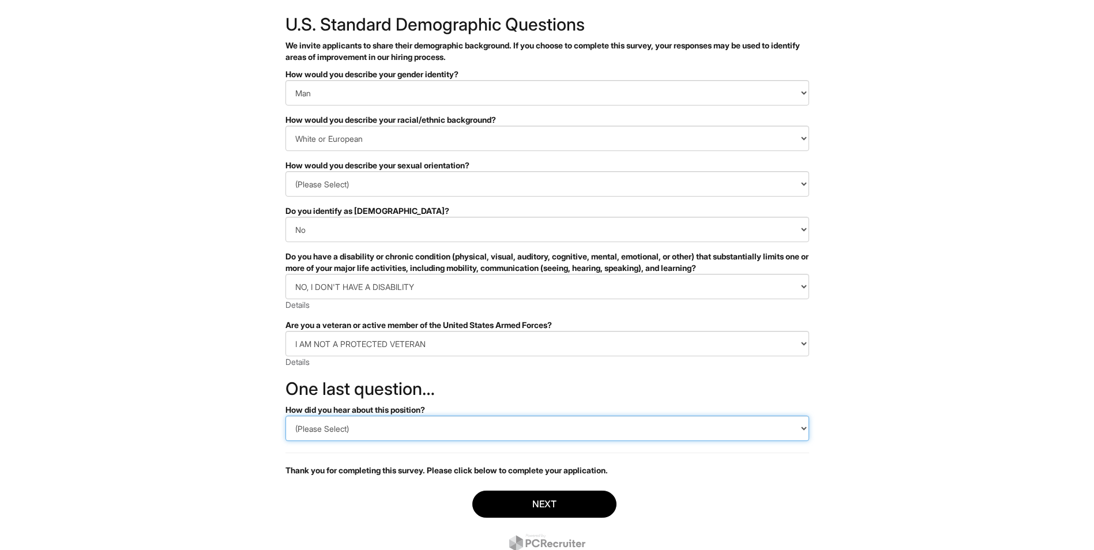
click at [325, 426] on select "(Please Select) CareerBuilder Indeed LinkedIn Monster Referral Other" at bounding box center [548, 428] width 524 height 25
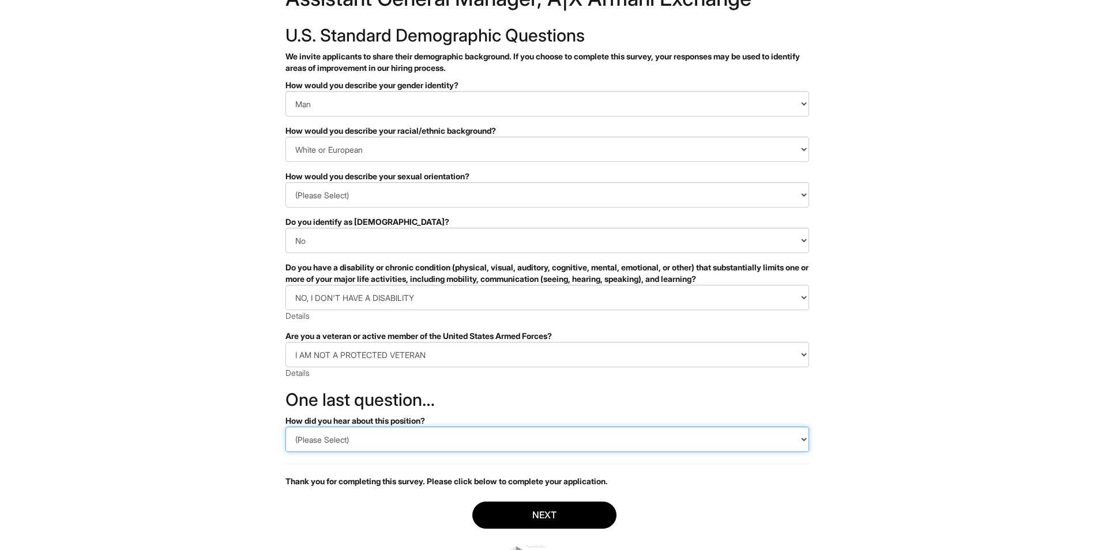
scroll to position [42, 0]
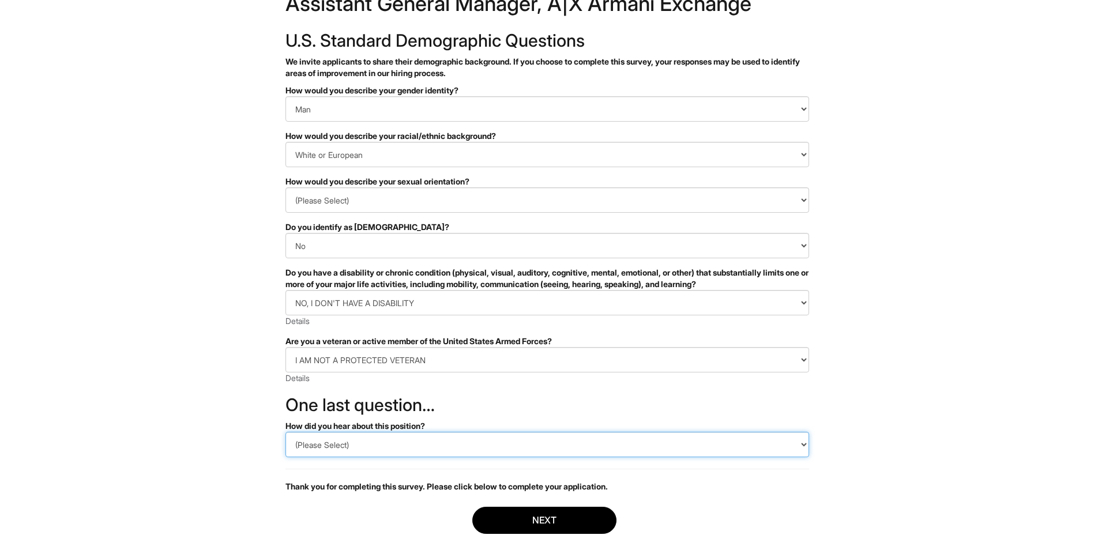
click at [318, 443] on select "(Please Select) CareerBuilder Indeed LinkedIn Monster Referral Other" at bounding box center [548, 444] width 524 height 25
select select "Indeed"
click at [286, 432] on select "(Please Select) CareerBuilder Indeed LinkedIn Monster Referral Other" at bounding box center [548, 444] width 524 height 25
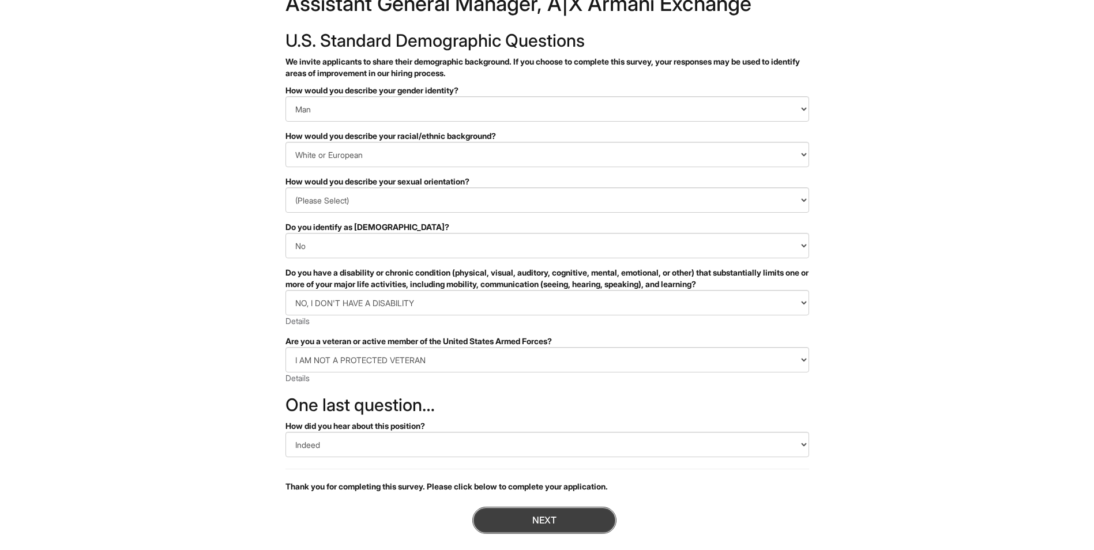
click at [496, 514] on button "Next" at bounding box center [544, 520] width 144 height 27
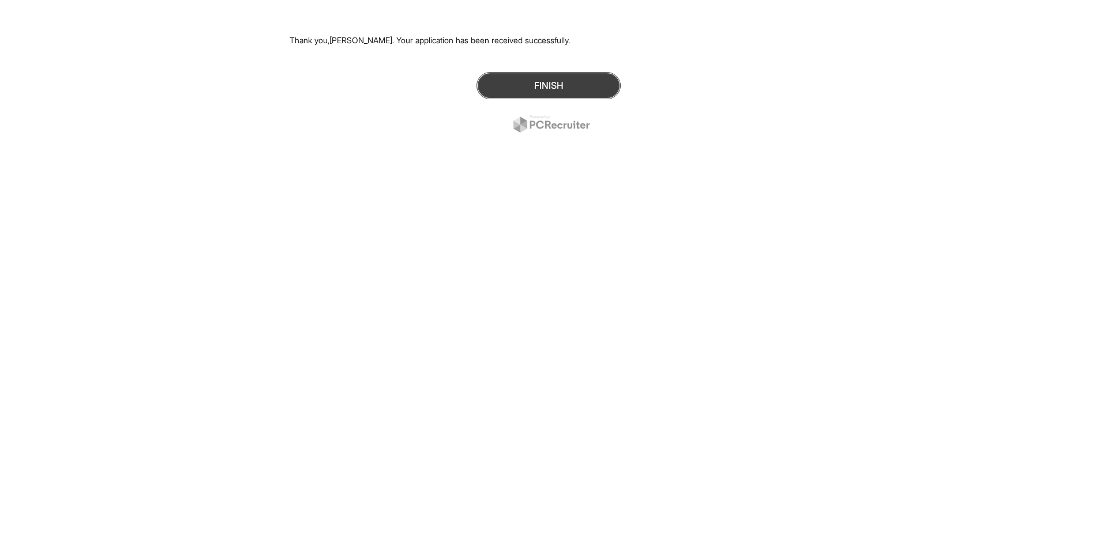
click at [525, 80] on button "Finish" at bounding box center [548, 85] width 144 height 27
